Goal: Task Accomplishment & Management: Manage account settings

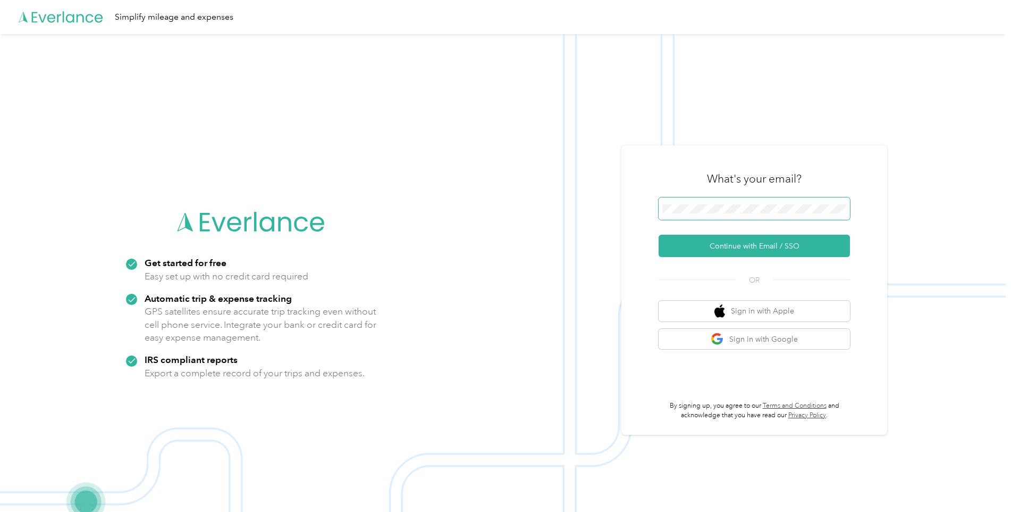
click at [695, 199] on span at bounding box center [754, 208] width 191 height 22
click at [722, 238] on button "Continue with Email / SSO" at bounding box center [754, 245] width 191 height 22
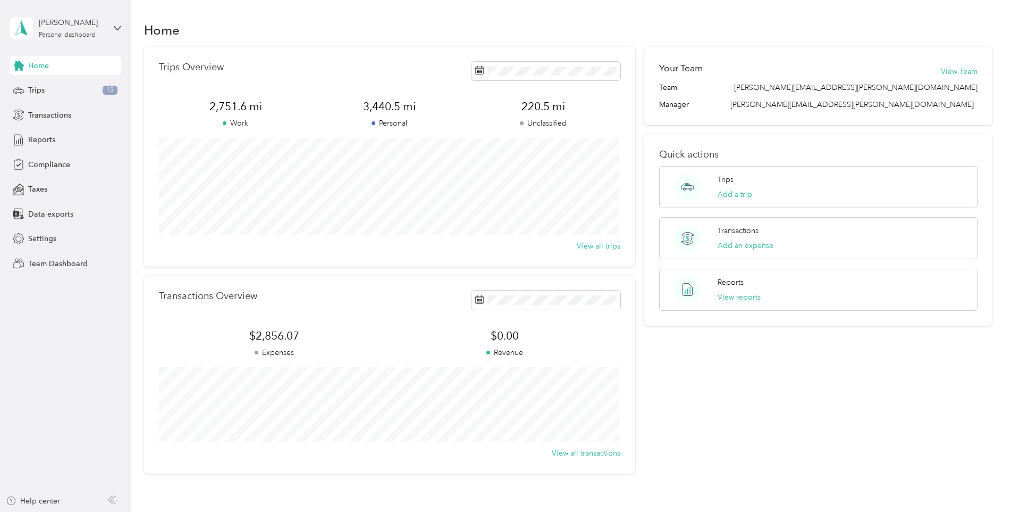
click at [110, 26] on div "John VanHyfte Personal dashboard" at bounding box center [66, 28] width 112 height 37
click at [59, 86] on div "Team dashboard" at bounding box center [47, 86] width 57 height 11
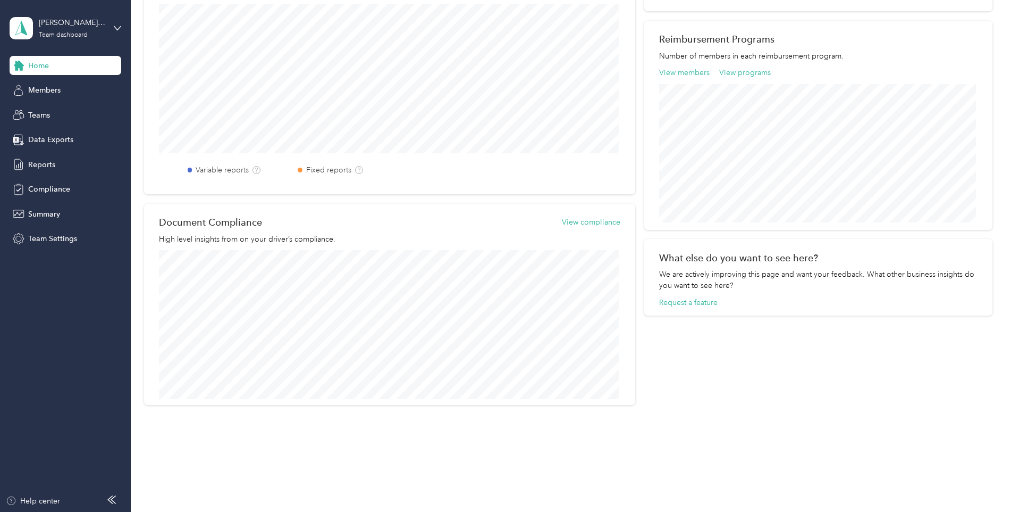
scroll to position [327, 0]
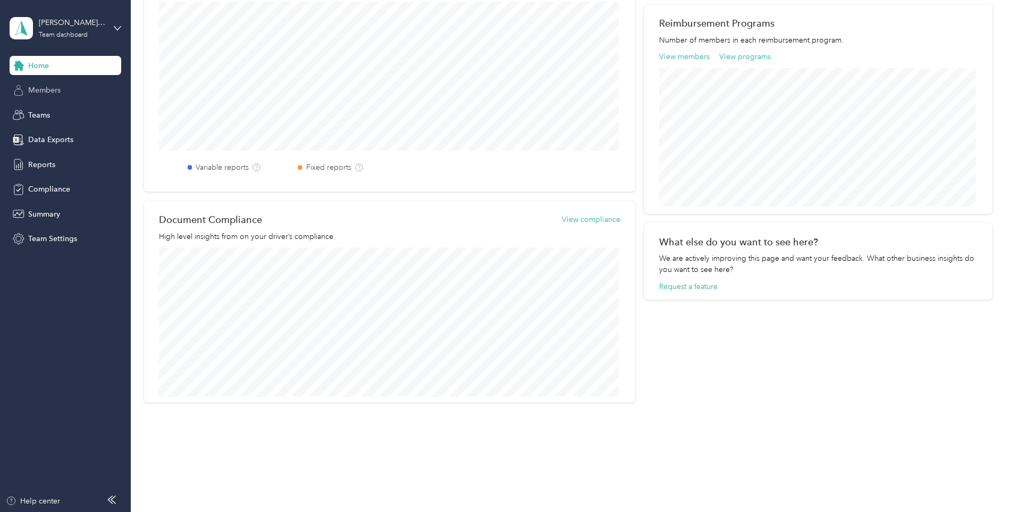
click at [62, 94] on div "Members" at bounding box center [66, 90] width 112 height 19
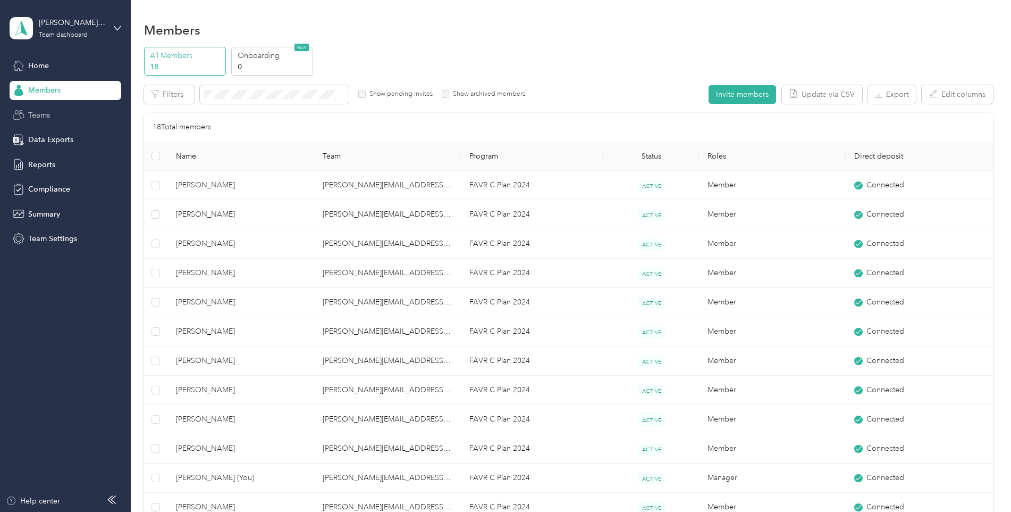
click at [32, 119] on span "Teams" at bounding box center [39, 115] width 22 height 11
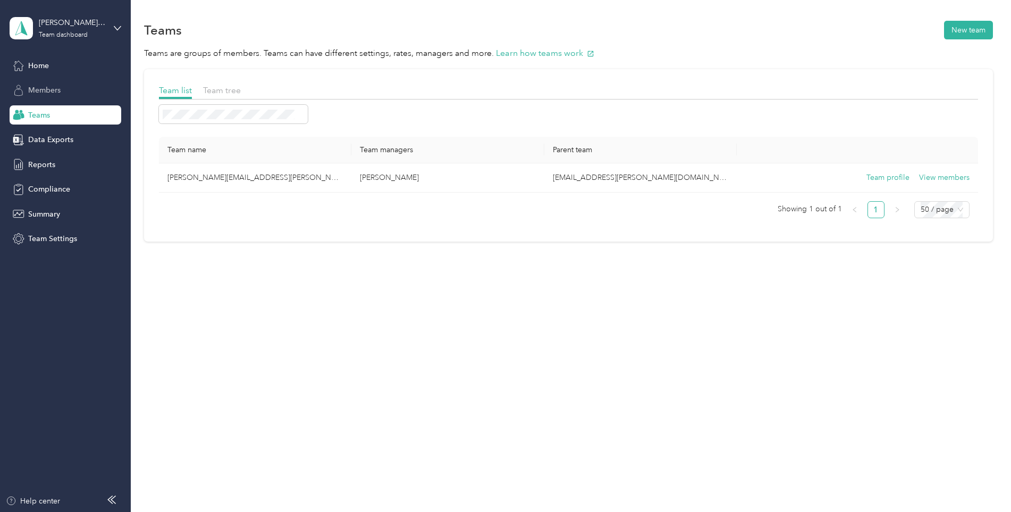
click at [36, 87] on span "Members" at bounding box center [44, 90] width 32 height 11
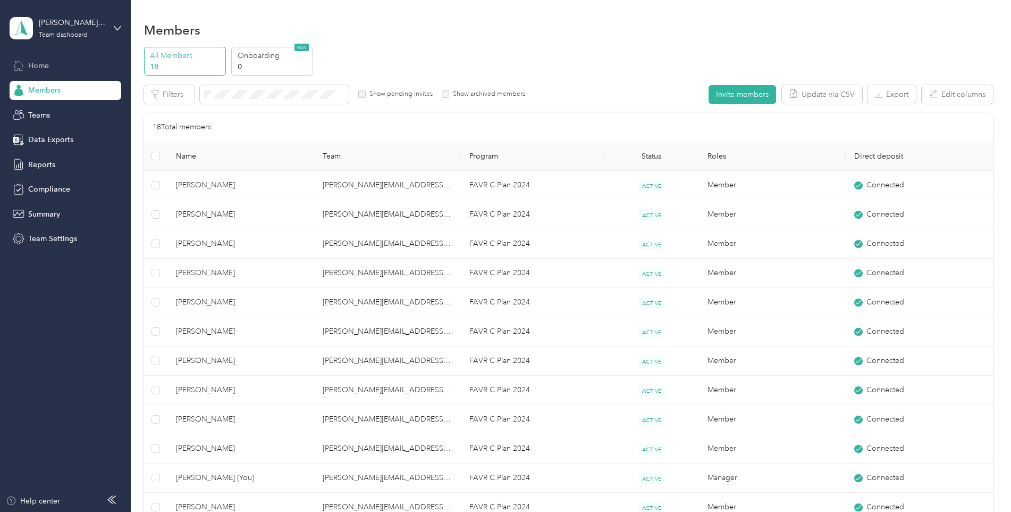
click at [46, 69] on span "Home" at bounding box center [38, 65] width 21 height 11
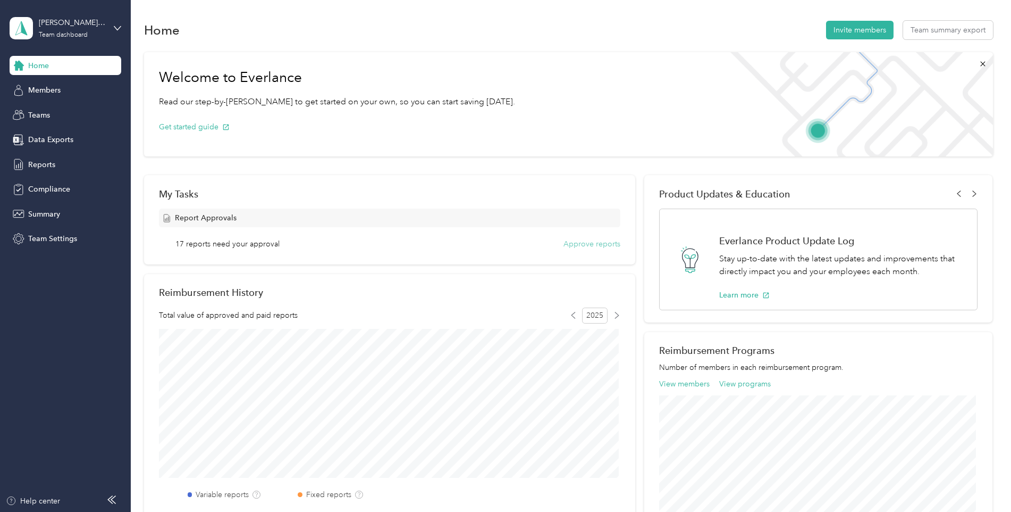
click at [577, 243] on button "Approve reports" at bounding box center [592, 243] width 57 height 11
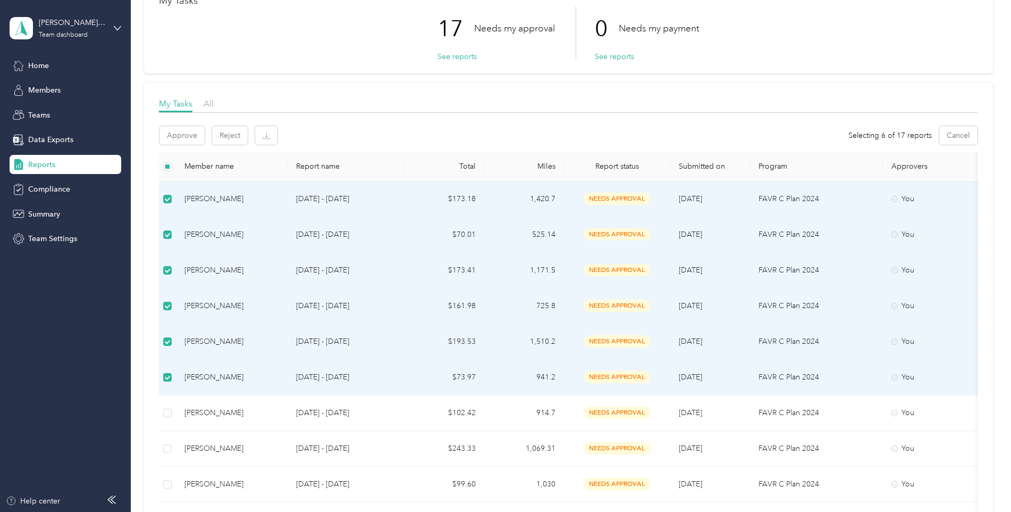
scroll to position [106, 0]
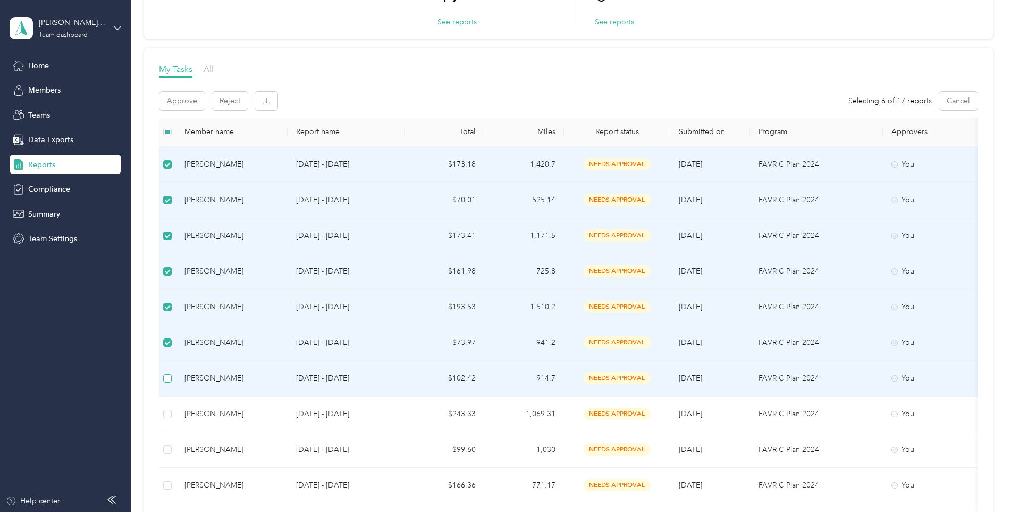
click at [167, 382] on label at bounding box center [167, 378] width 9 height 12
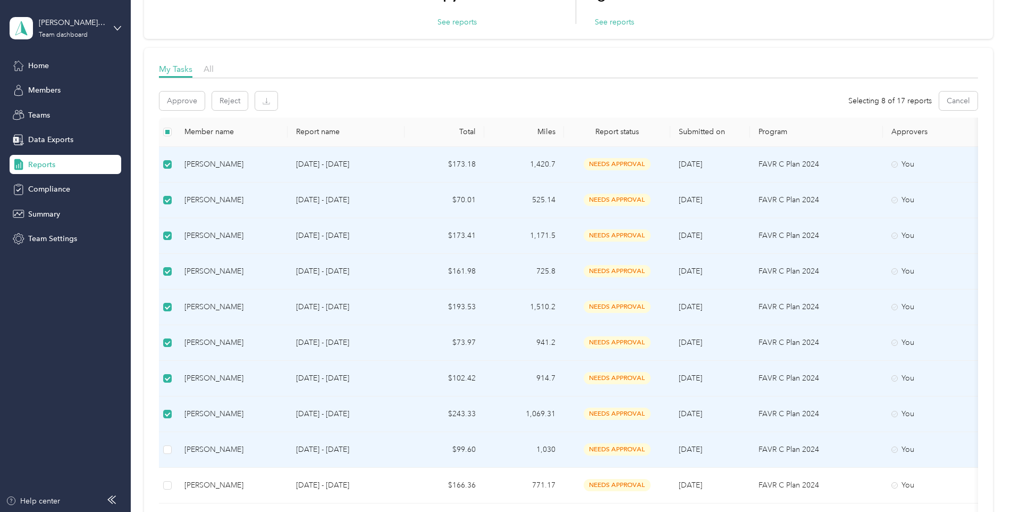
click at [172, 451] on td at bounding box center [167, 450] width 17 height 36
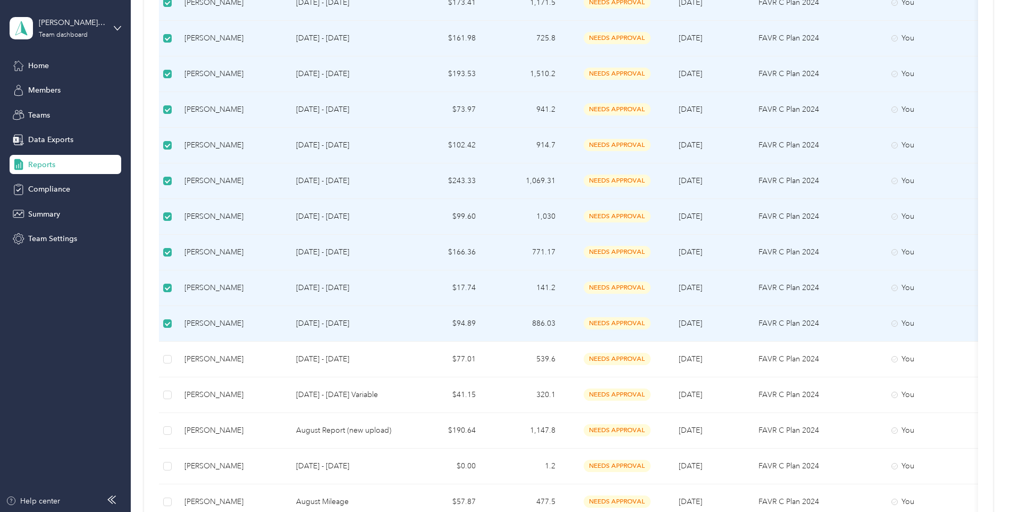
scroll to position [372, 0]
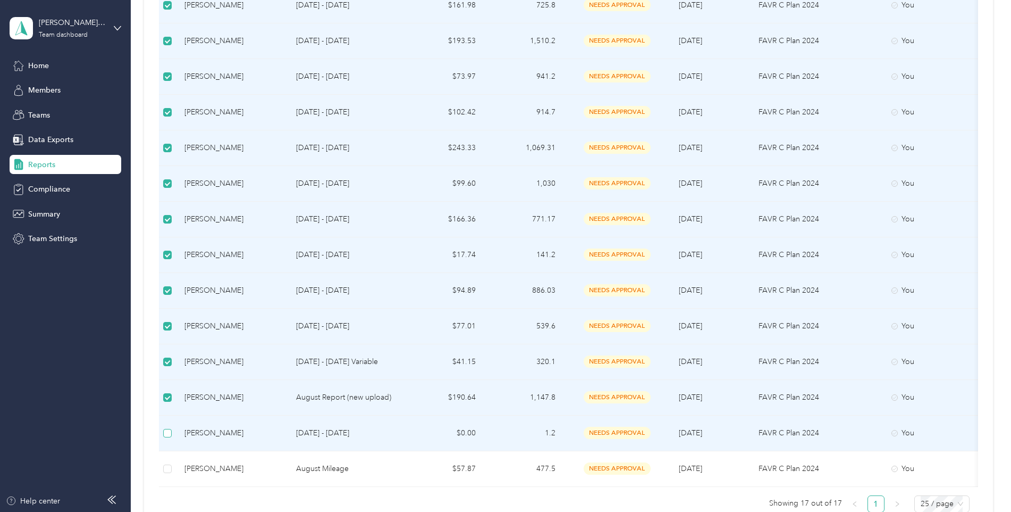
click at [169, 438] on label at bounding box center [167, 433] width 9 height 12
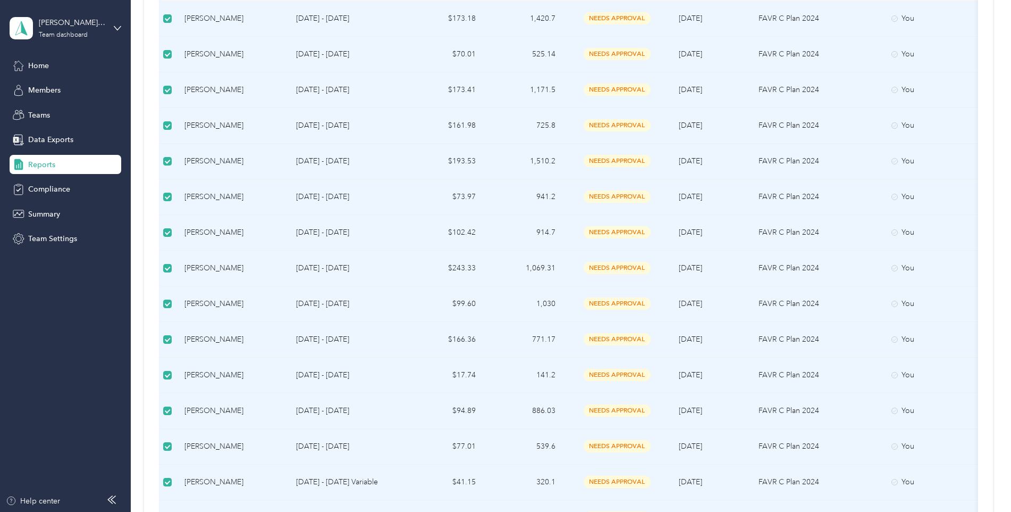
scroll to position [0, 0]
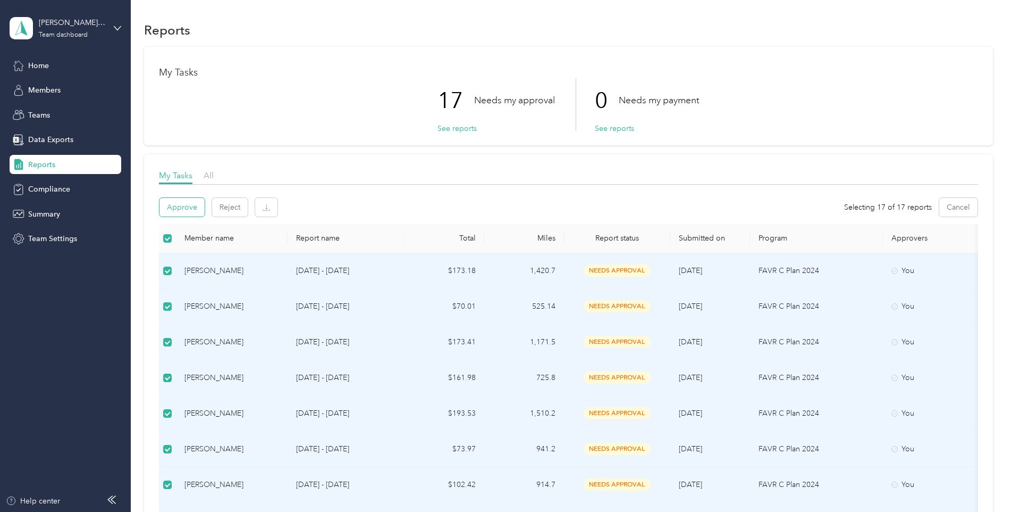
click at [194, 209] on button "Approve" at bounding box center [182, 207] width 45 height 19
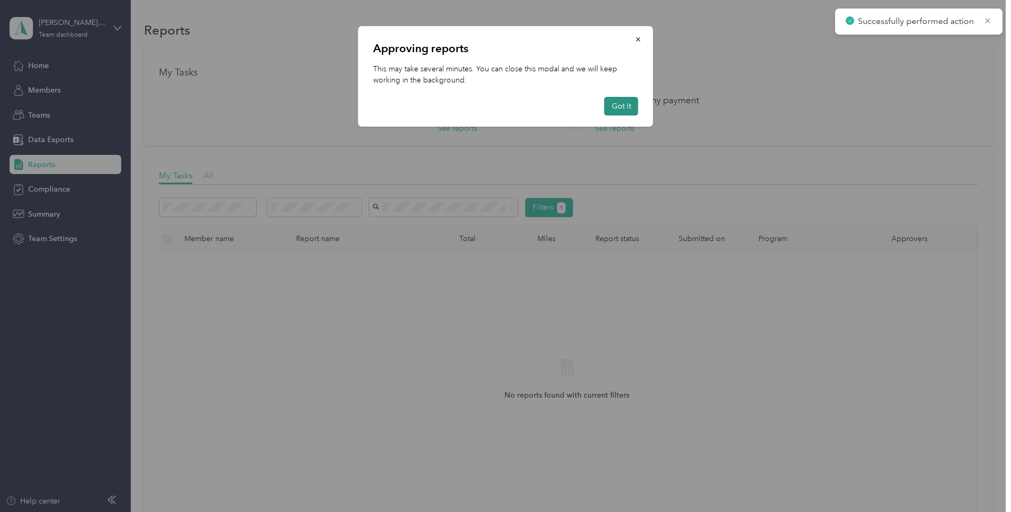
click at [618, 112] on button "Got it" at bounding box center [622, 106] width 34 height 19
